Goal: Complete application form: Complete application form

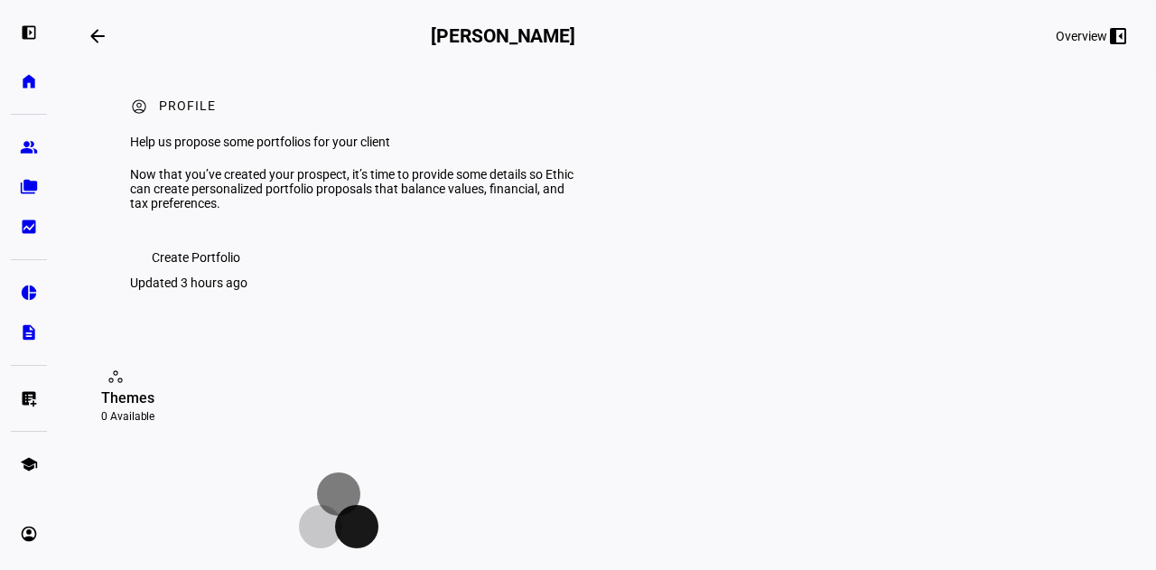
scroll to position [8, 0]
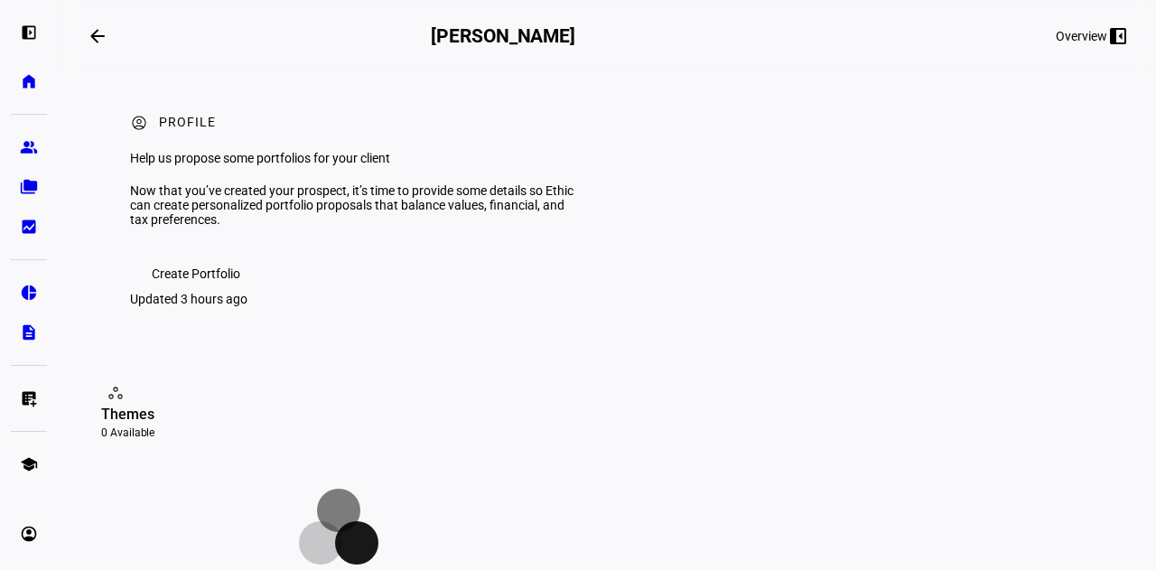
click at [194, 292] on span "Create Portfolio" at bounding box center [196, 274] width 89 height 36
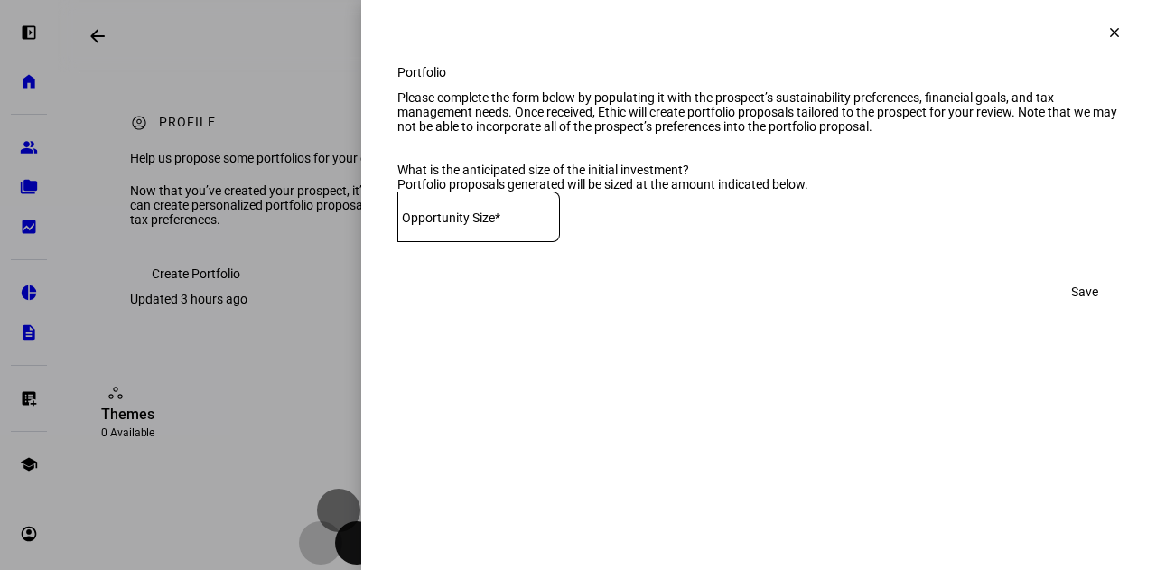
click at [500, 225] on mat-label "Opportunity Size*" at bounding box center [451, 217] width 98 height 14
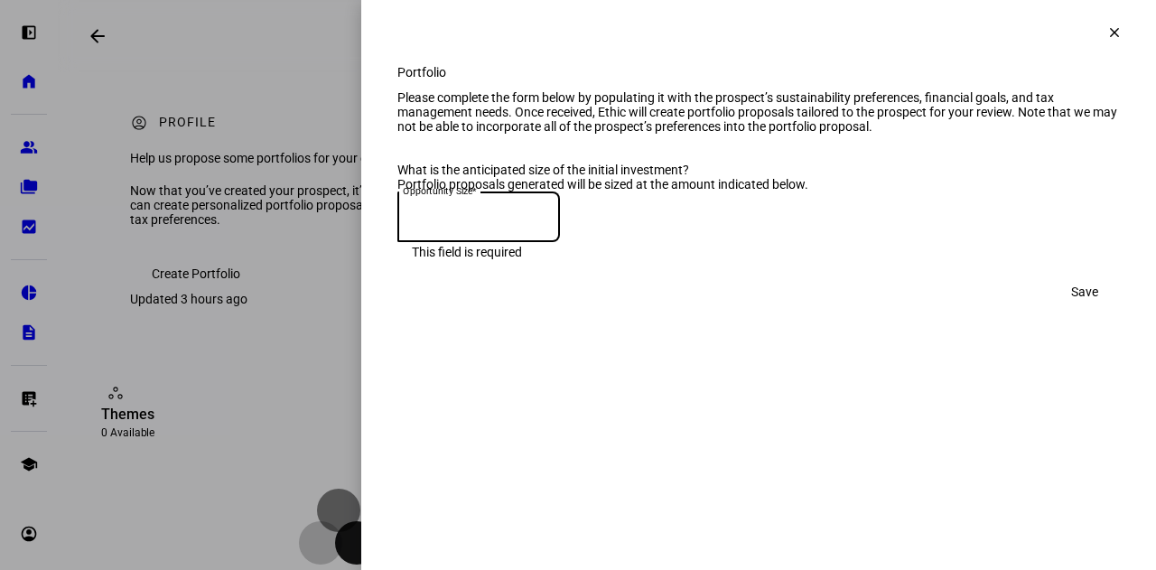
click at [439, 220] on input at bounding box center [478, 213] width 163 height 14
type input "250,000"
click at [1101, 310] on span at bounding box center [1084, 292] width 70 height 36
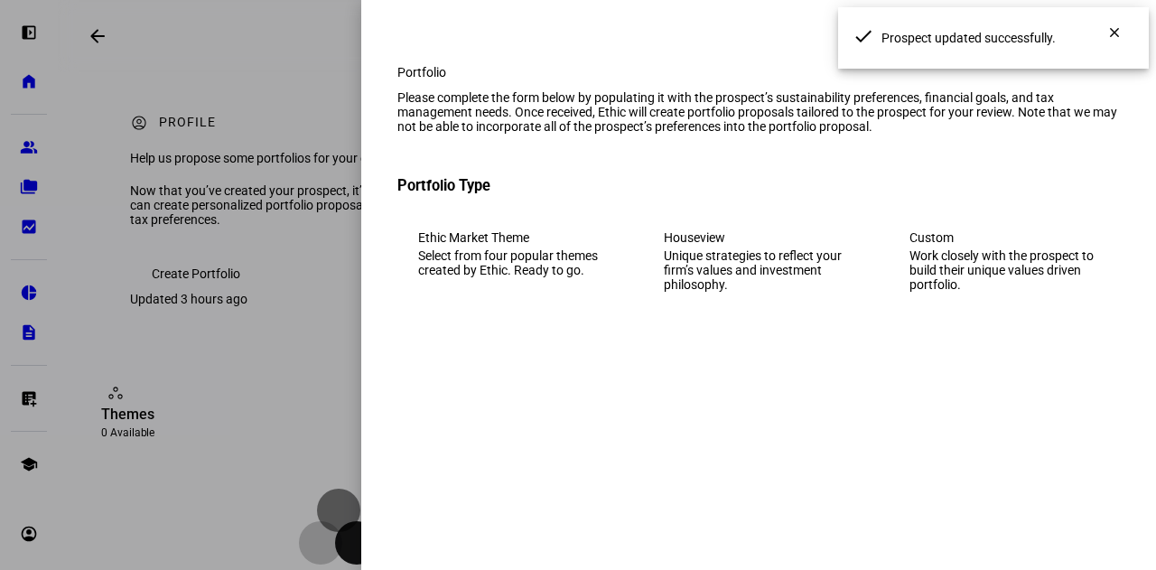
click at [554, 312] on eth-mega-radio-button "Ethic Market Theme Select from four popular themes created by Ethic. Ready to g…" at bounding box center [512, 261] width 231 height 103
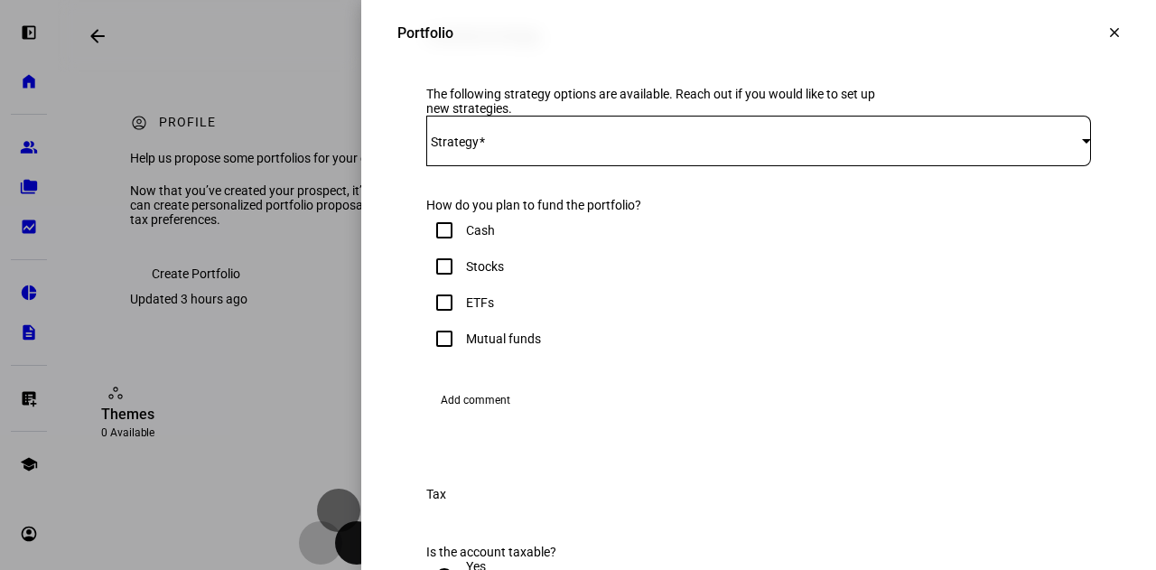
scroll to position [306, 0]
click at [517, 147] on span at bounding box center [754, 140] width 656 height 14
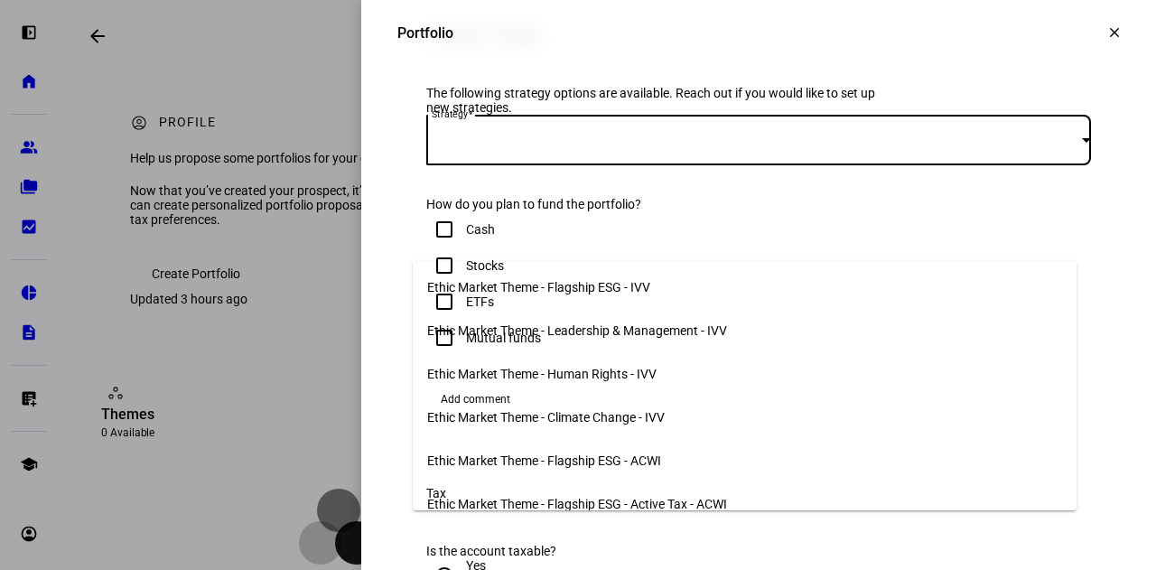
scroll to position [2, 0]
click at [589, 368] on span "Ethic Market Theme - Human Rights - IVV" at bounding box center [541, 375] width 229 height 14
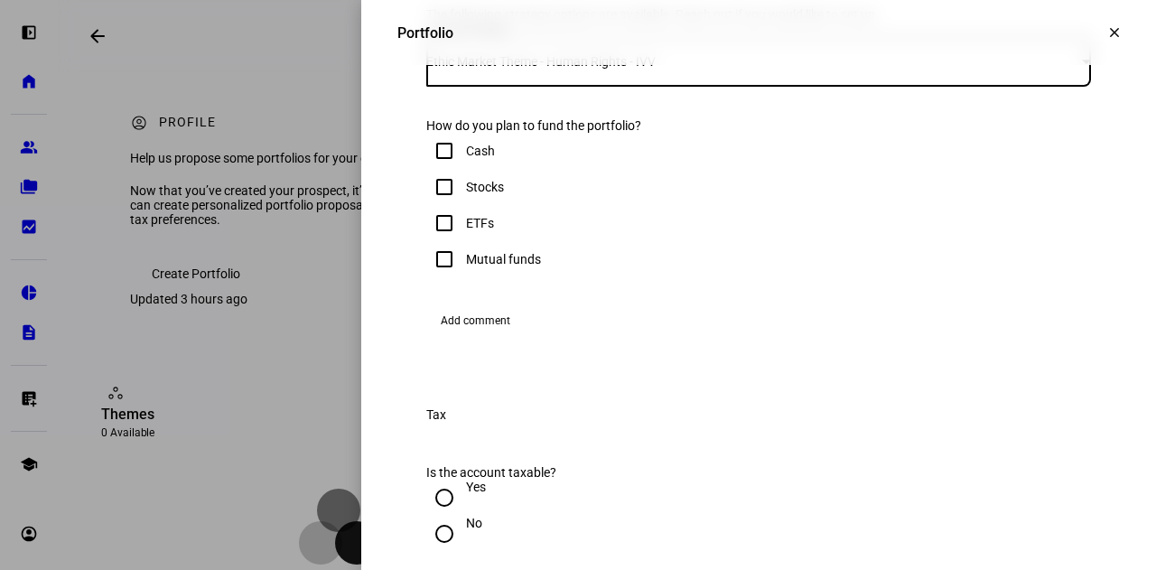
scroll to position [391, 0]
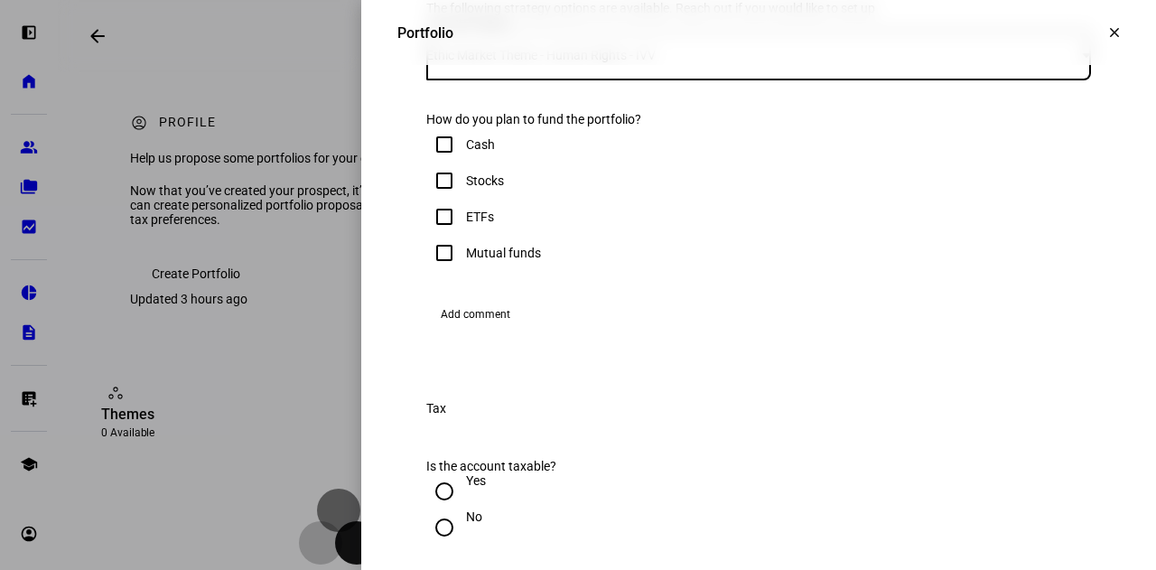
click at [472, 152] on div "Cash" at bounding box center [480, 144] width 29 height 14
click at [462, 163] on input "Cash" at bounding box center [444, 144] width 36 height 36
checkbox input "true"
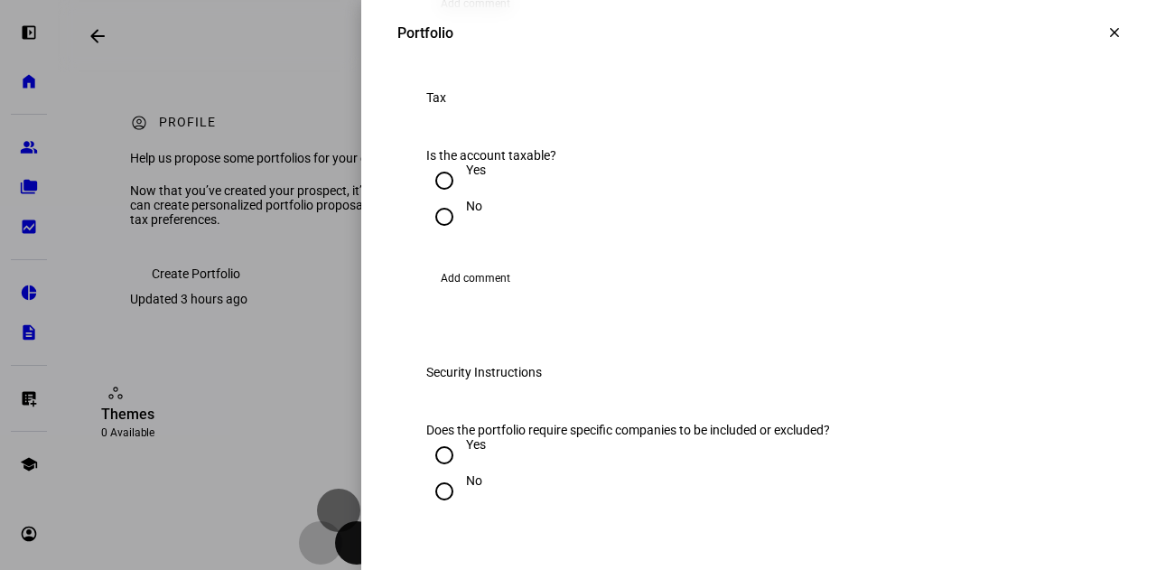
click at [466, 177] on div "Yes" at bounding box center [476, 170] width 20 height 14
click at [462, 199] on input "Yes" at bounding box center [444, 181] width 36 height 36
radio input "true"
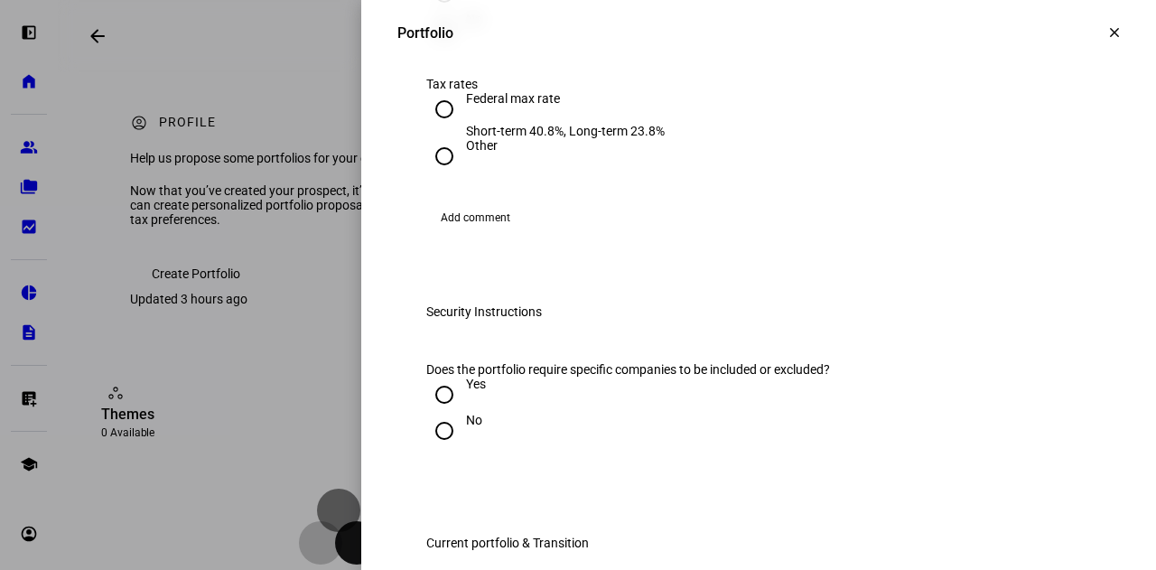
scroll to position [1089, 0]
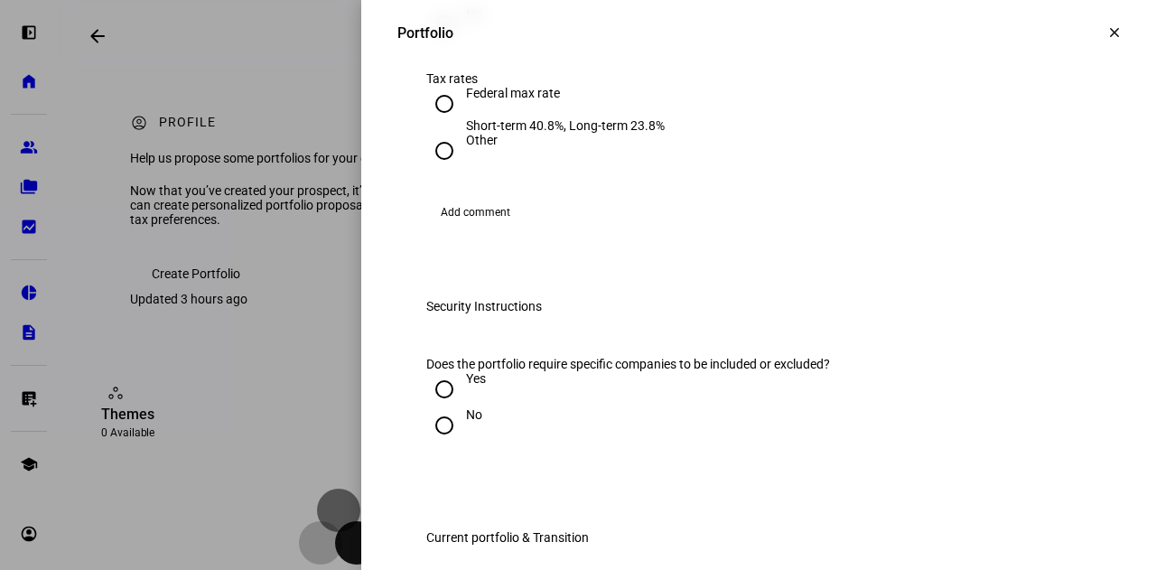
click at [466, 147] on div "Other" at bounding box center [482, 140] width 32 height 14
click at [452, 169] on input "Other" at bounding box center [444, 151] width 36 height 36
radio input "true"
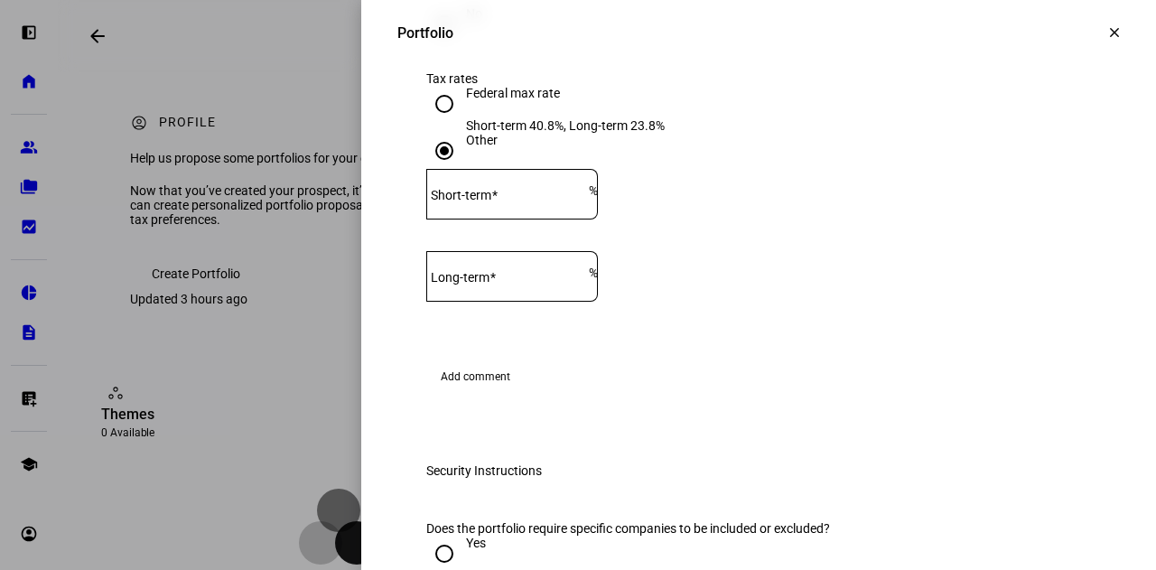
click at [491, 202] on mat-label "Short-term" at bounding box center [461, 195] width 61 height 14
click at [499, 198] on input "Short-term" at bounding box center [507, 190] width 163 height 14
click at [466, 280] on input "Long-term" at bounding box center [507, 273] width 163 height 14
type input "15"
click at [811, 237] on eth-form-field-wrapper "Short-term % This field is required" at bounding box center [758, 203] width 665 height 68
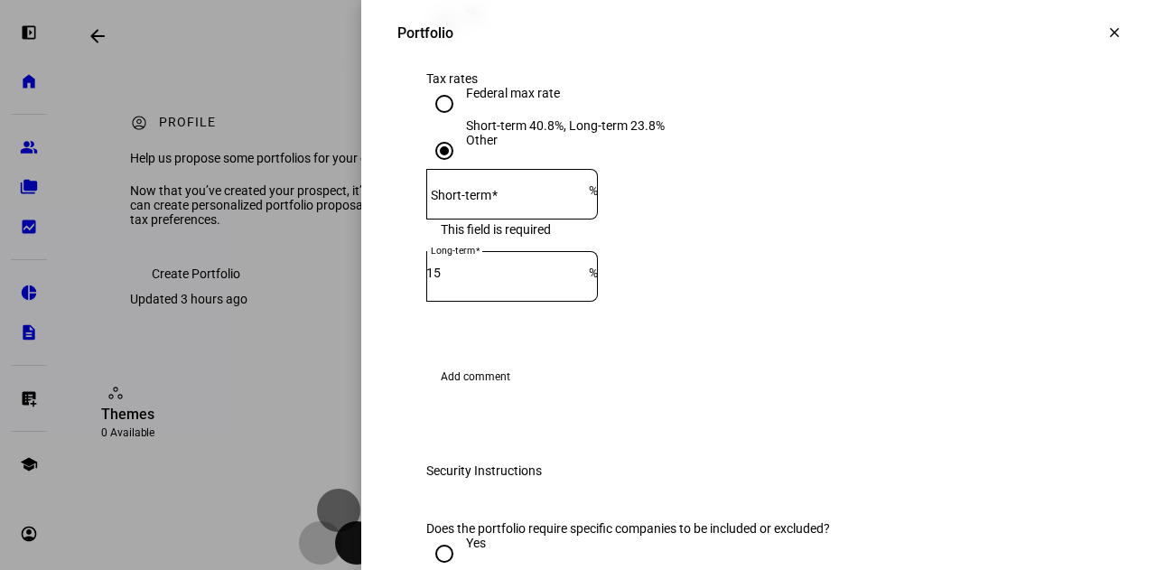
click at [468, 100] on div "Federal max rate" at bounding box center [565, 93] width 199 height 14
click at [462, 122] on input "Federal max rate Short-term 40.8%, Long-term 23.8%" at bounding box center [444, 104] width 36 height 36
radio input "true"
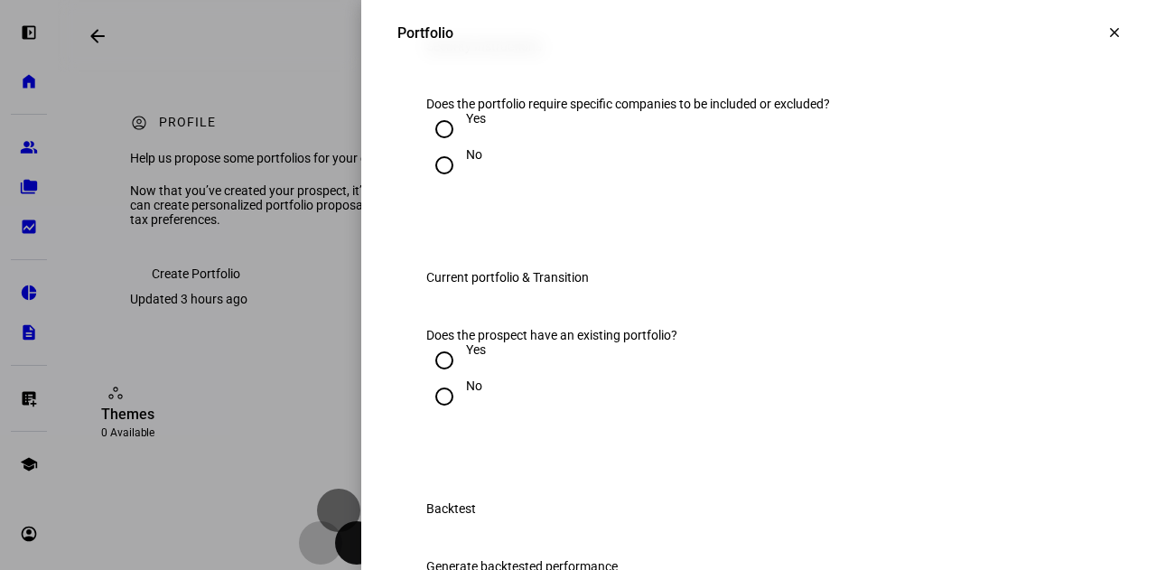
scroll to position [1350, 0]
click at [446, 186] on div at bounding box center [444, 164] width 43 height 43
radio input "true"
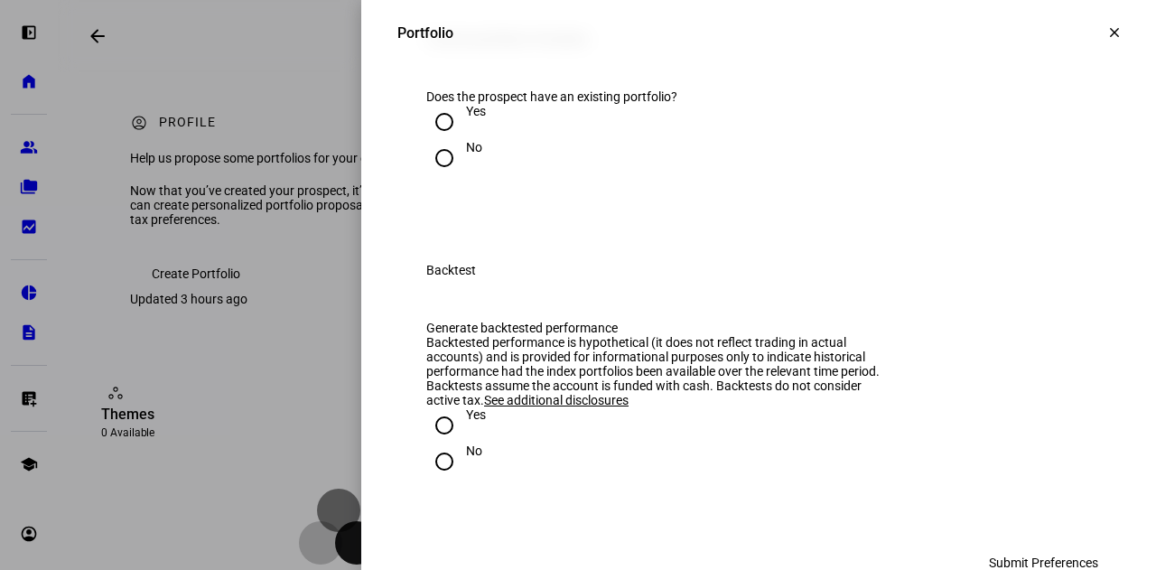
scroll to position [1589, 0]
click at [450, 178] on div at bounding box center [444, 156] width 43 height 43
radio input "true"
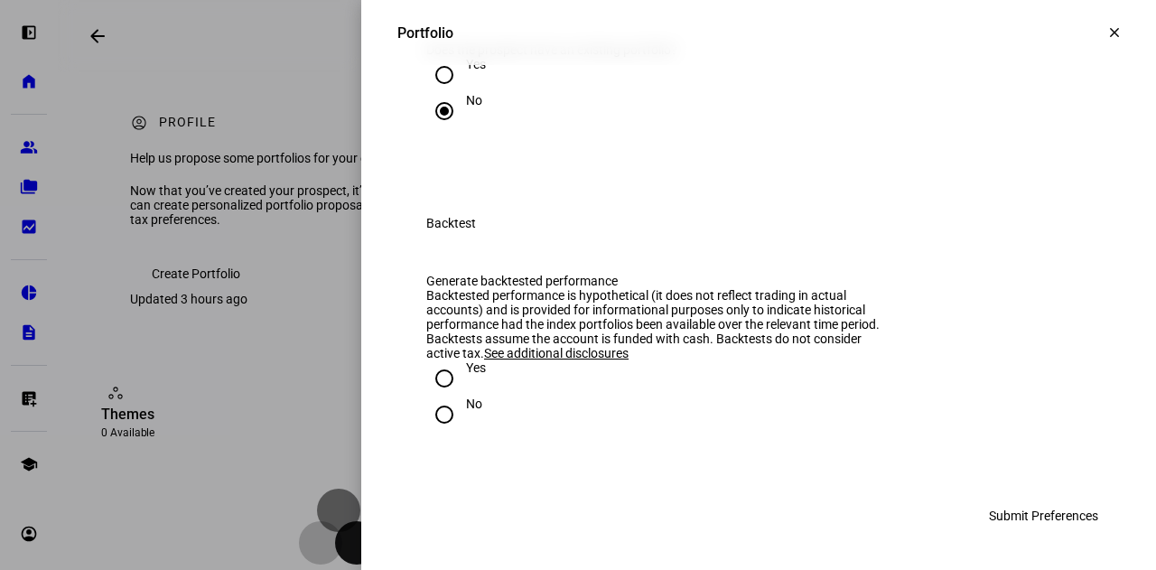
scroll to position [1882, 0]
click at [431, 395] on div at bounding box center [444, 414] width 43 height 43
radio input "true"
click at [429, 378] on input "Yes" at bounding box center [444, 378] width 36 height 36
radio input "true"
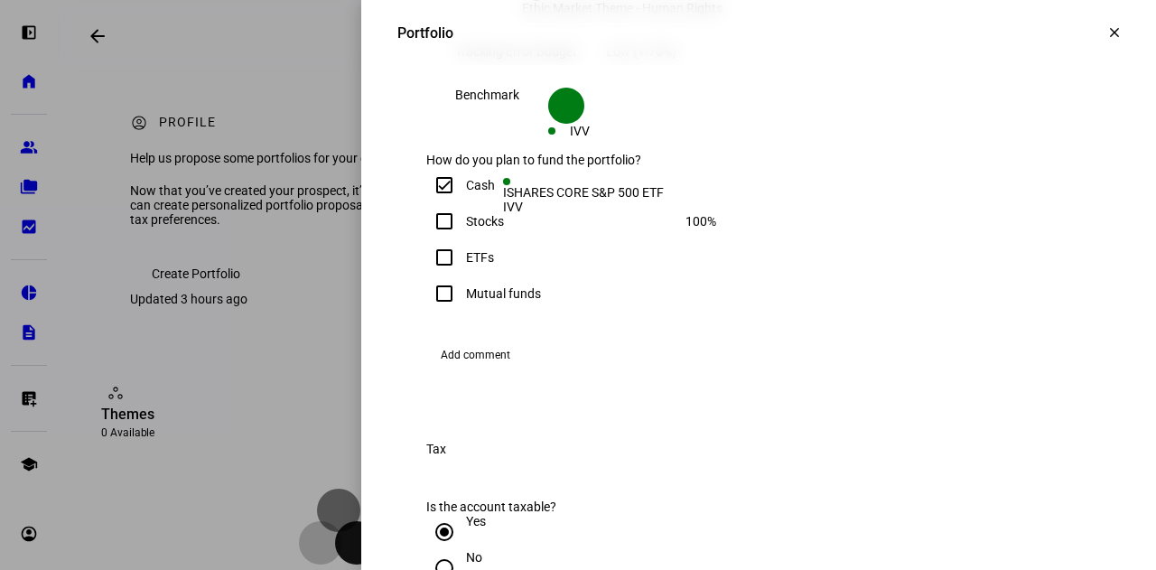
scroll to position [549, 0]
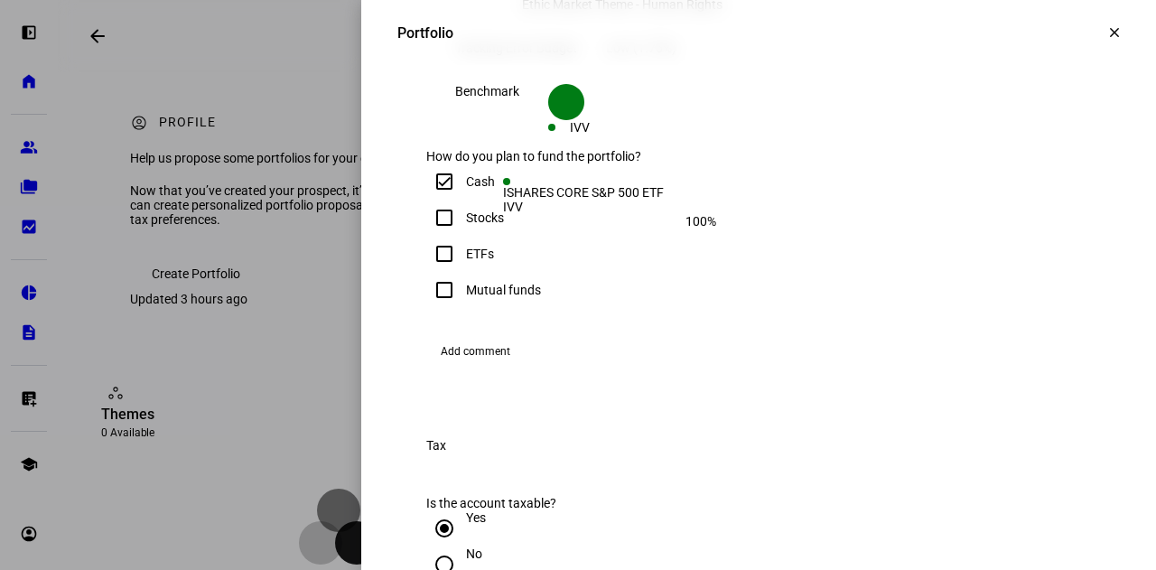
click at [485, 366] on span "Add comment" at bounding box center [476, 351] width 70 height 29
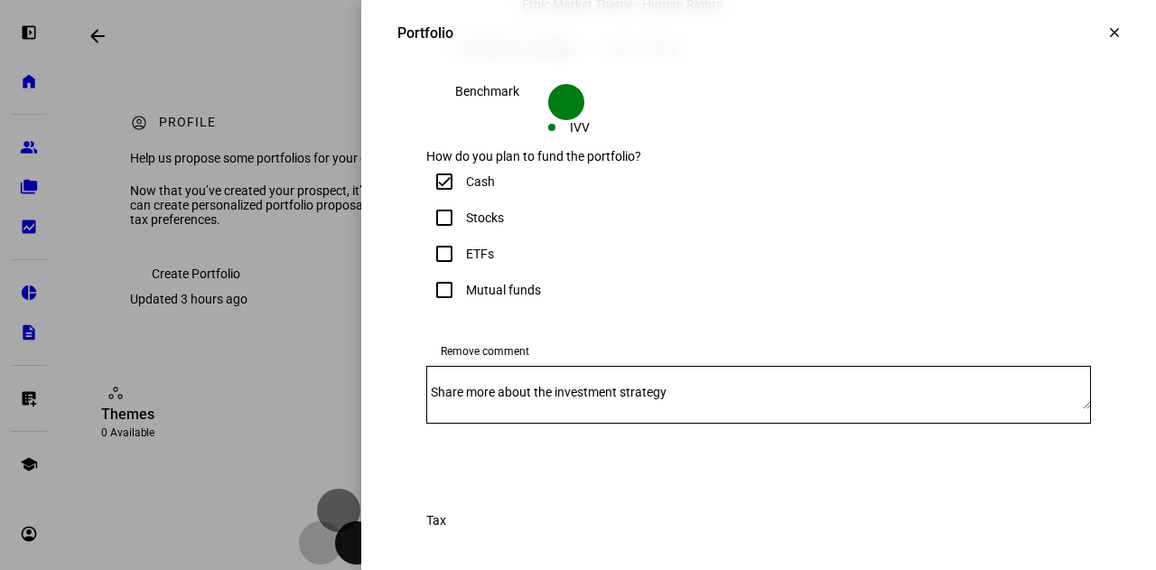
click at [520, 424] on div "Share more about the investment strategy" at bounding box center [758, 395] width 665 height 58
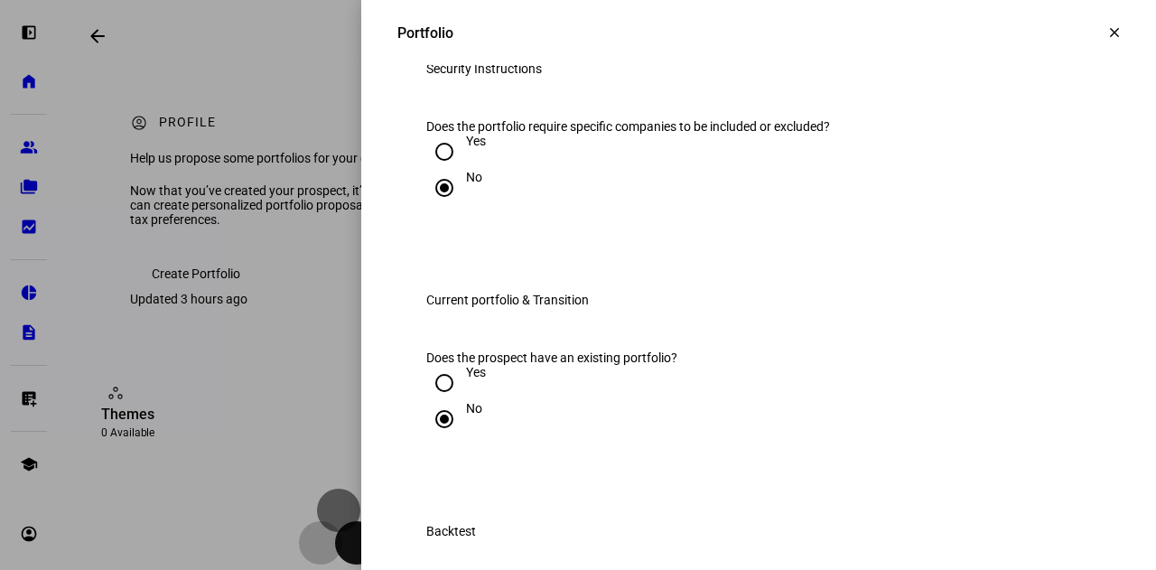
scroll to position [1972, 0]
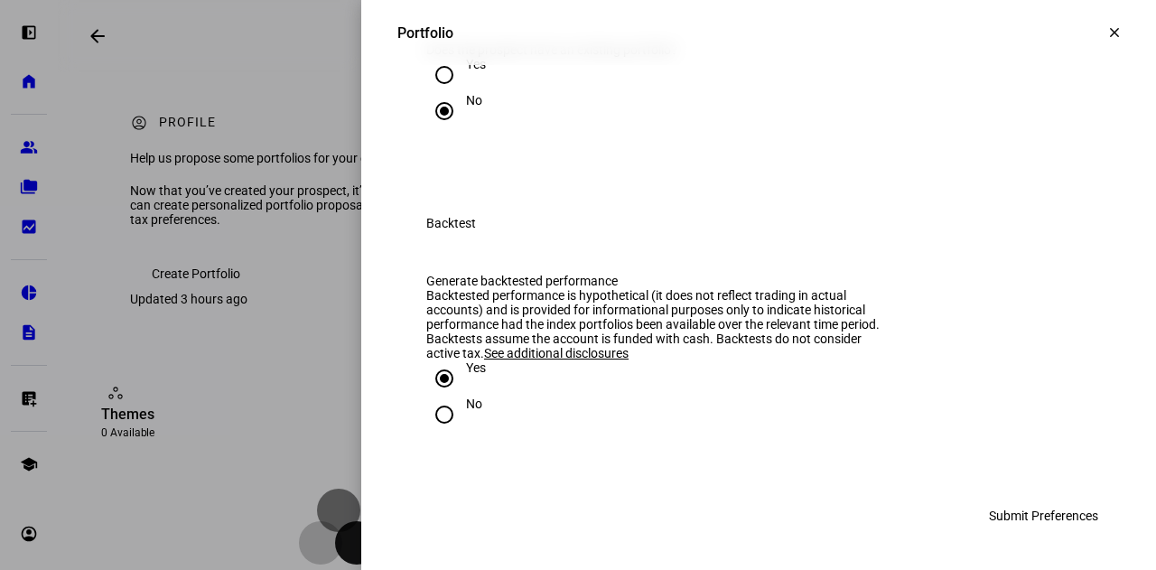
type textarea "She is interested in the poverty pillar specifically - how does this overlay wi…"
click at [1037, 509] on span "Submit Preferences" at bounding box center [1043, 516] width 109 height 36
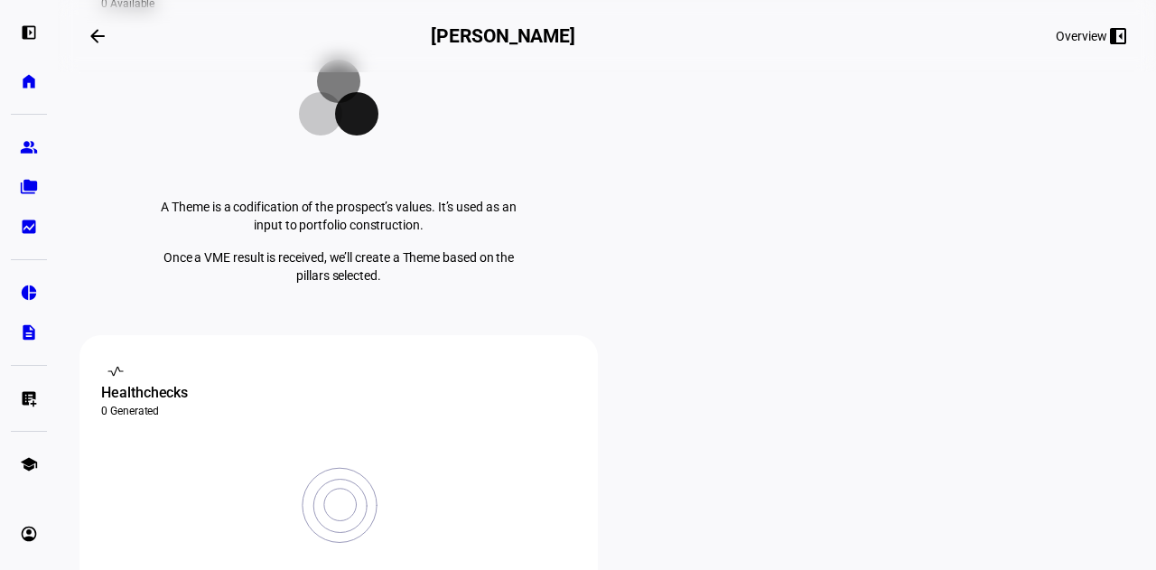
scroll to position [0, 0]
